Goal: Find contact information: Find contact information

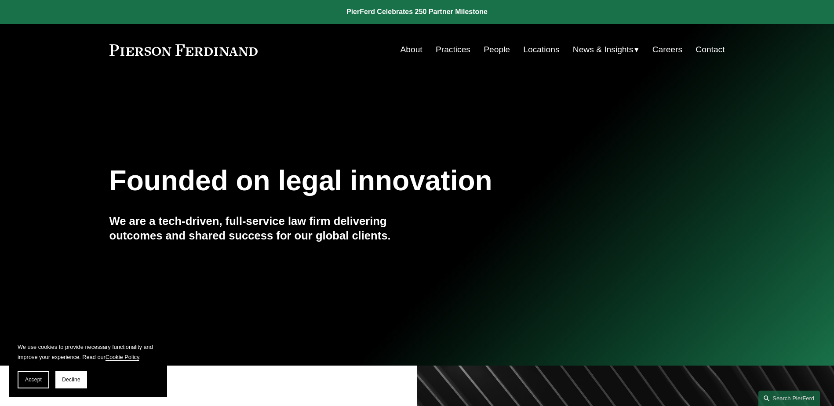
click at [504, 46] on link "People" at bounding box center [497, 49] width 26 height 17
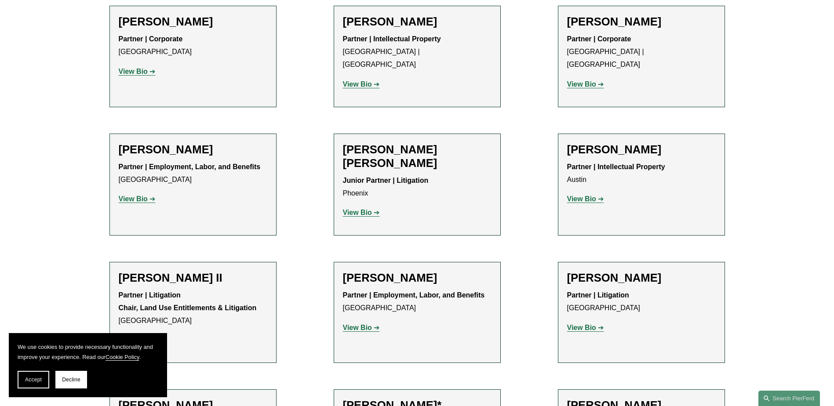
scroll to position [879, 0]
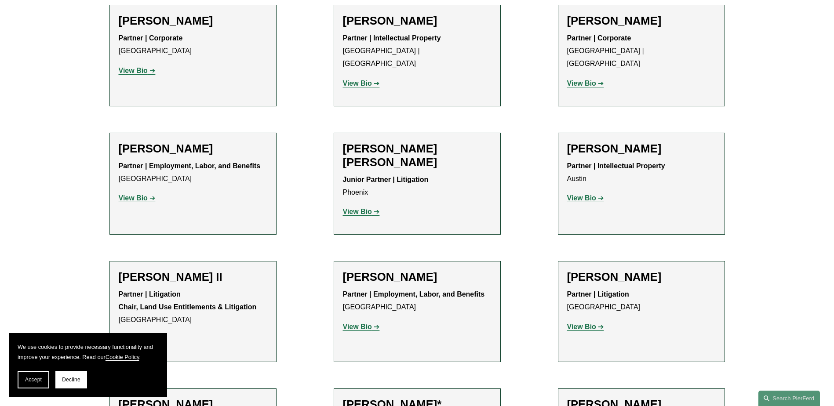
click at [160, 270] on h2 "[PERSON_NAME] II" at bounding box center [193, 277] width 149 height 14
click at [145, 336] on strong "View Bio" at bounding box center [133, 339] width 29 height 7
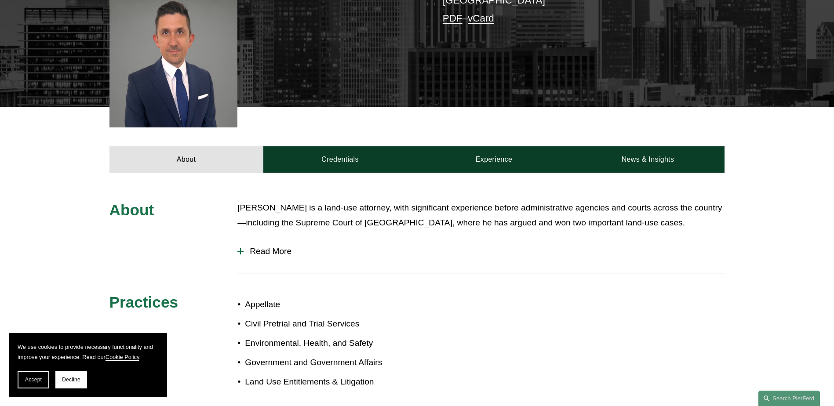
scroll to position [352, 0]
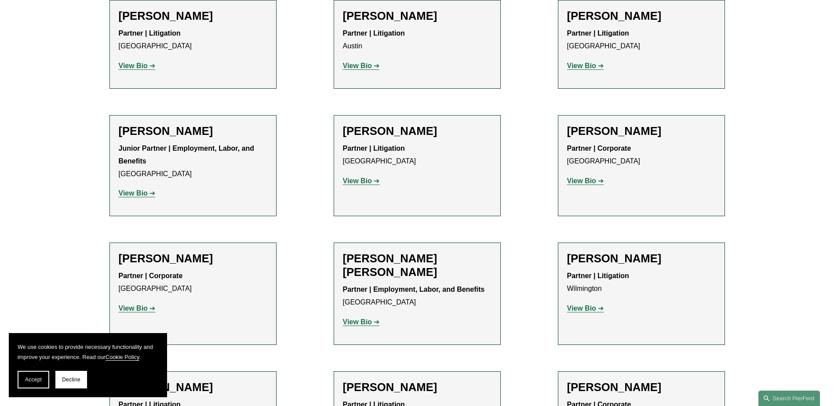
scroll to position [1935, 0]
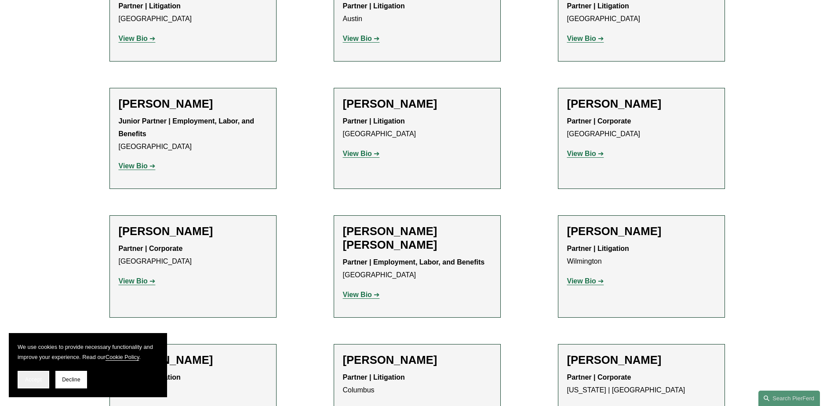
click at [39, 377] on span "Accept" at bounding box center [33, 380] width 17 height 6
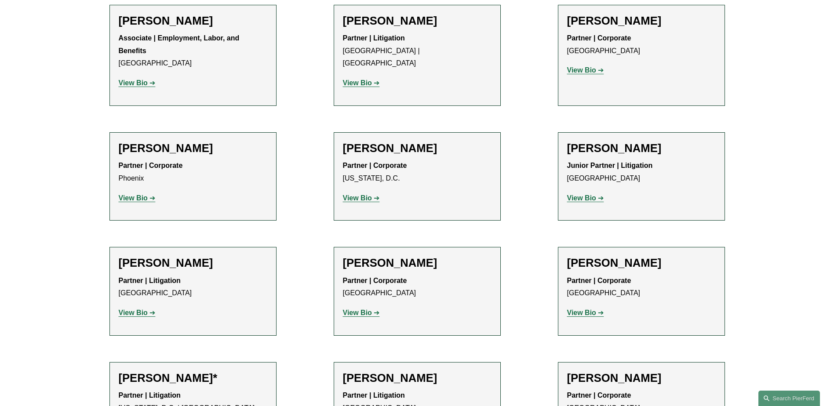
scroll to position [4177, 0]
